Goal: Find specific page/section: Find specific page/section

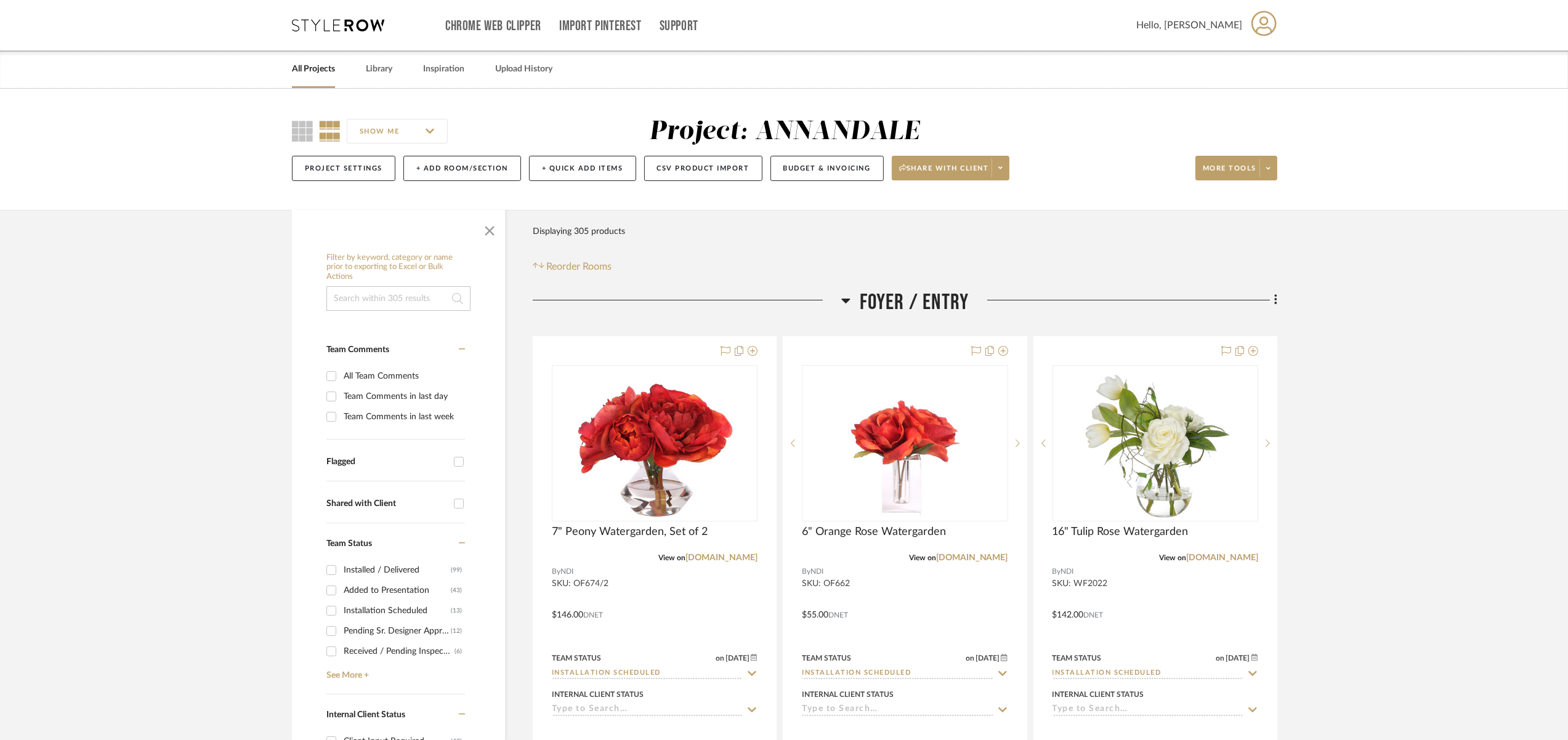
click at [313, 66] on link "All Projects" at bounding box center [313, 69] width 43 height 16
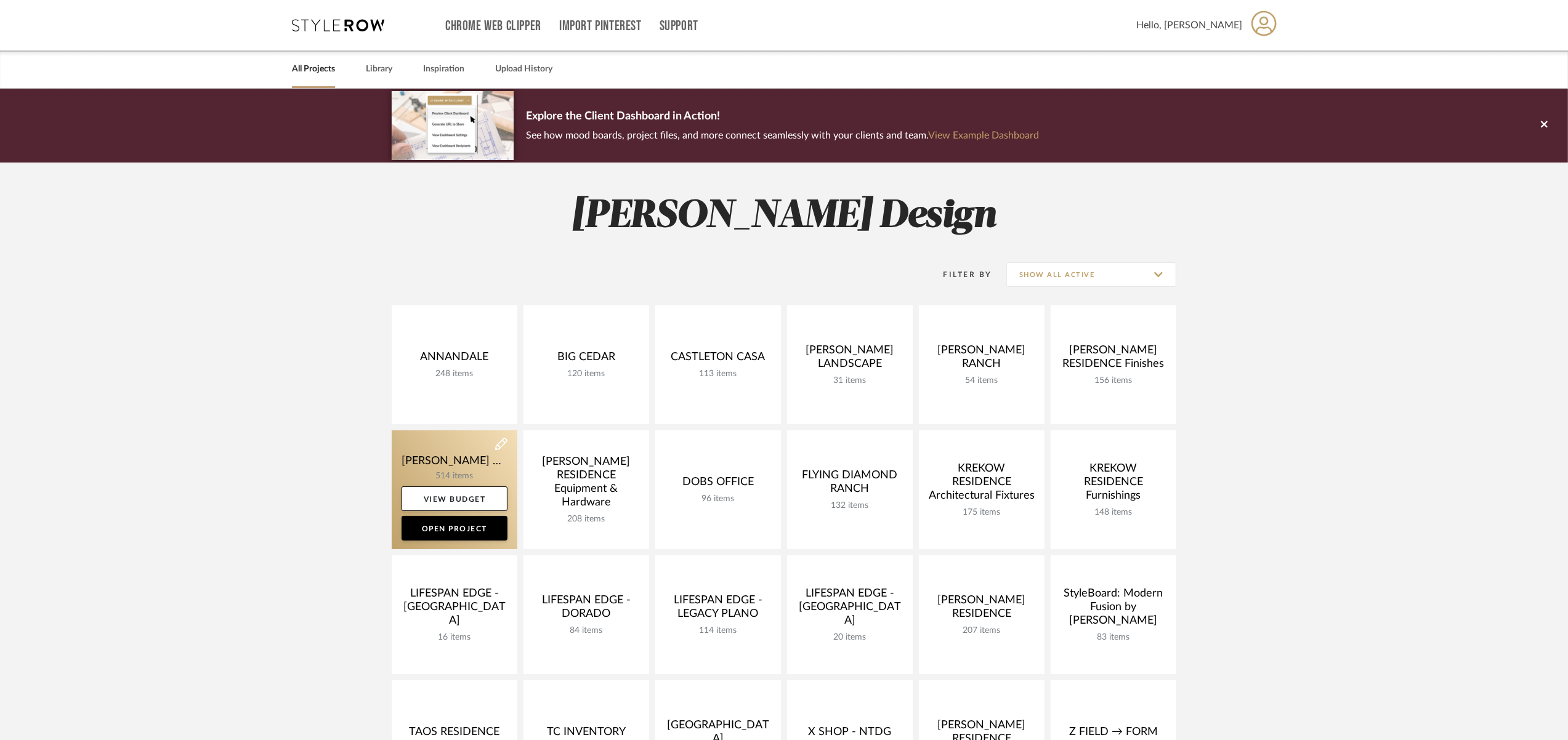
click at [471, 454] on link at bounding box center [454, 489] width 126 height 119
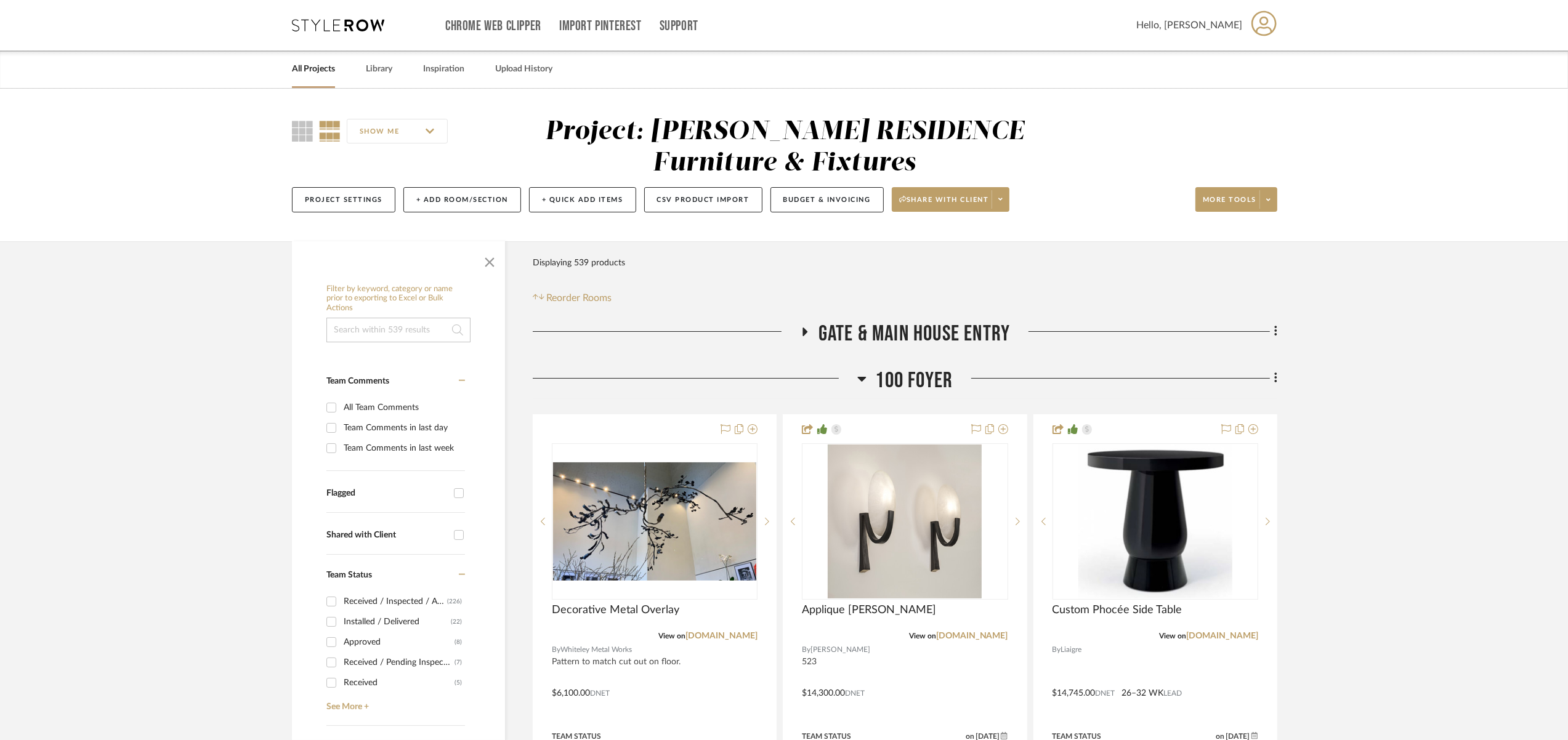
click at [390, 336] on input at bounding box center [398, 330] width 144 height 25
type input "[PERSON_NAME]"
